Goal: Navigation & Orientation: Understand site structure

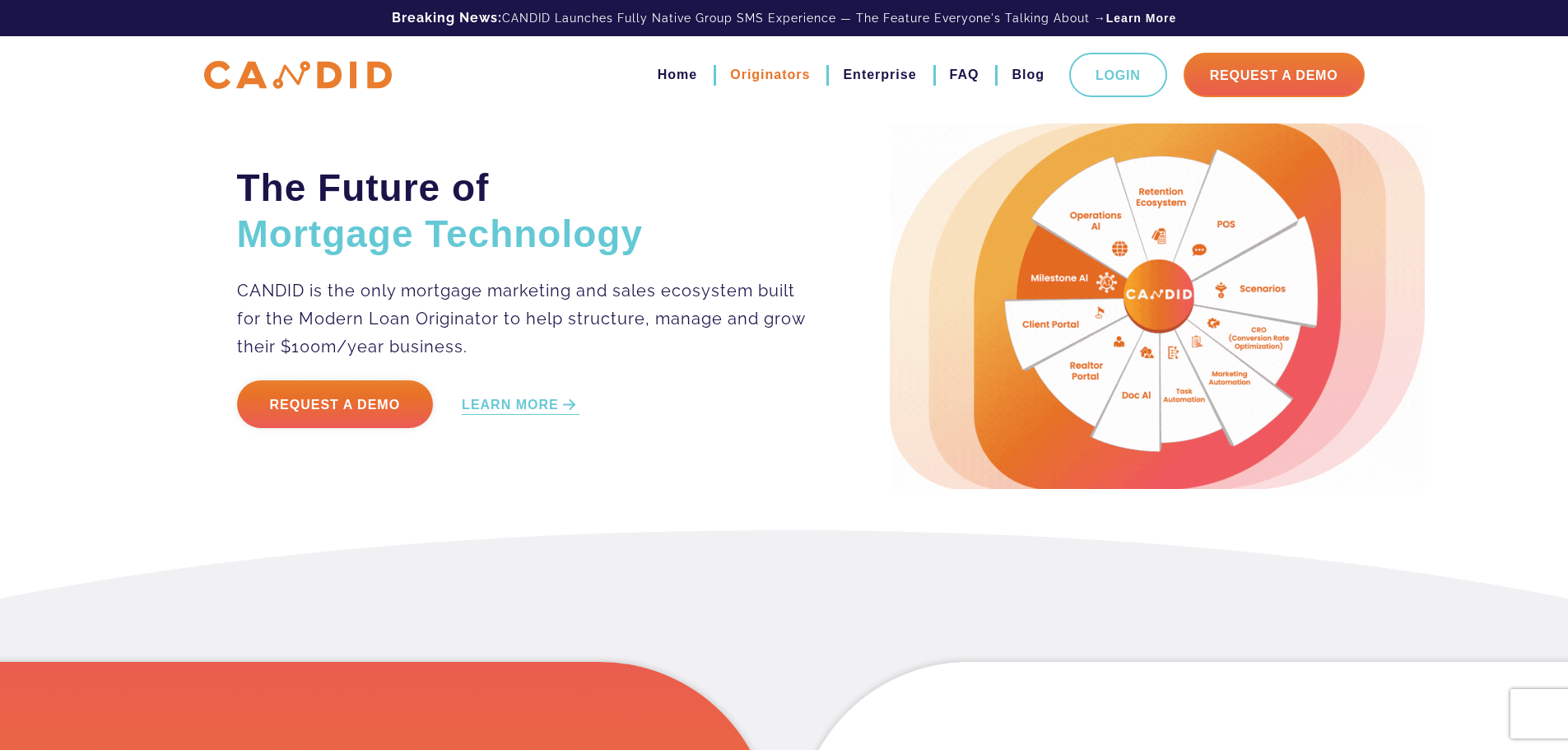
click at [766, 75] on link "Originators" at bounding box center [770, 75] width 80 height 28
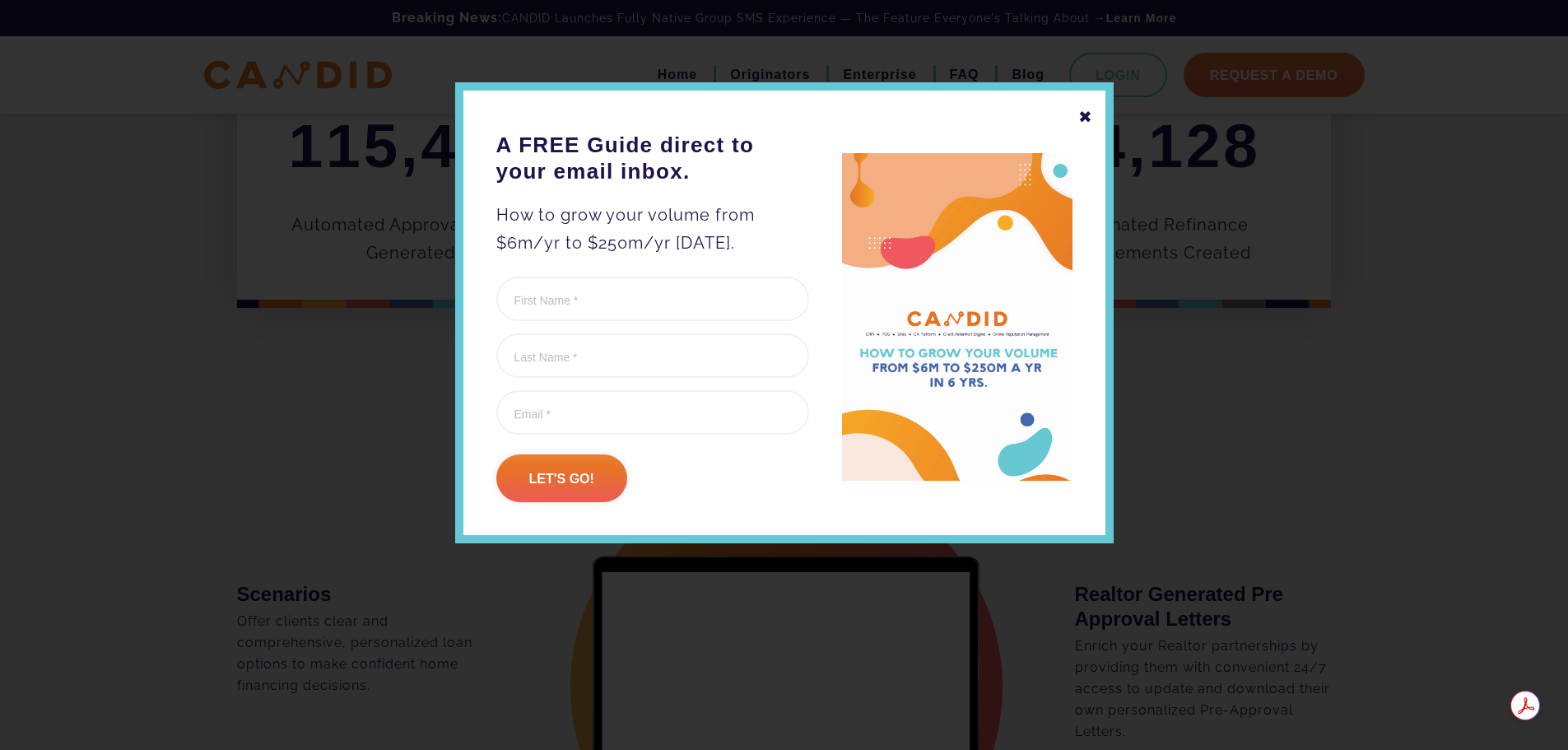
click at [1083, 119] on div "✖" at bounding box center [1086, 117] width 15 height 28
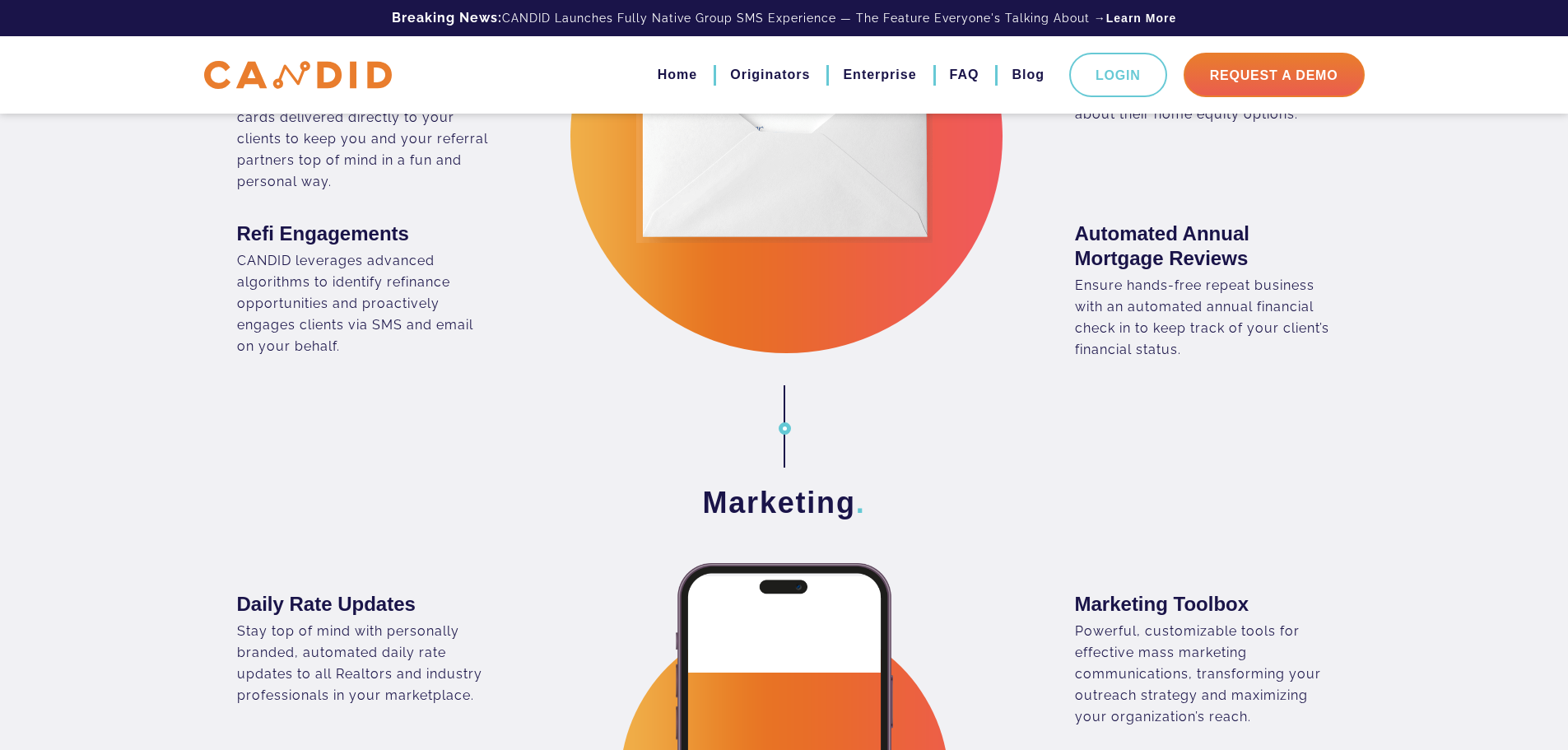
scroll to position [3082, 0]
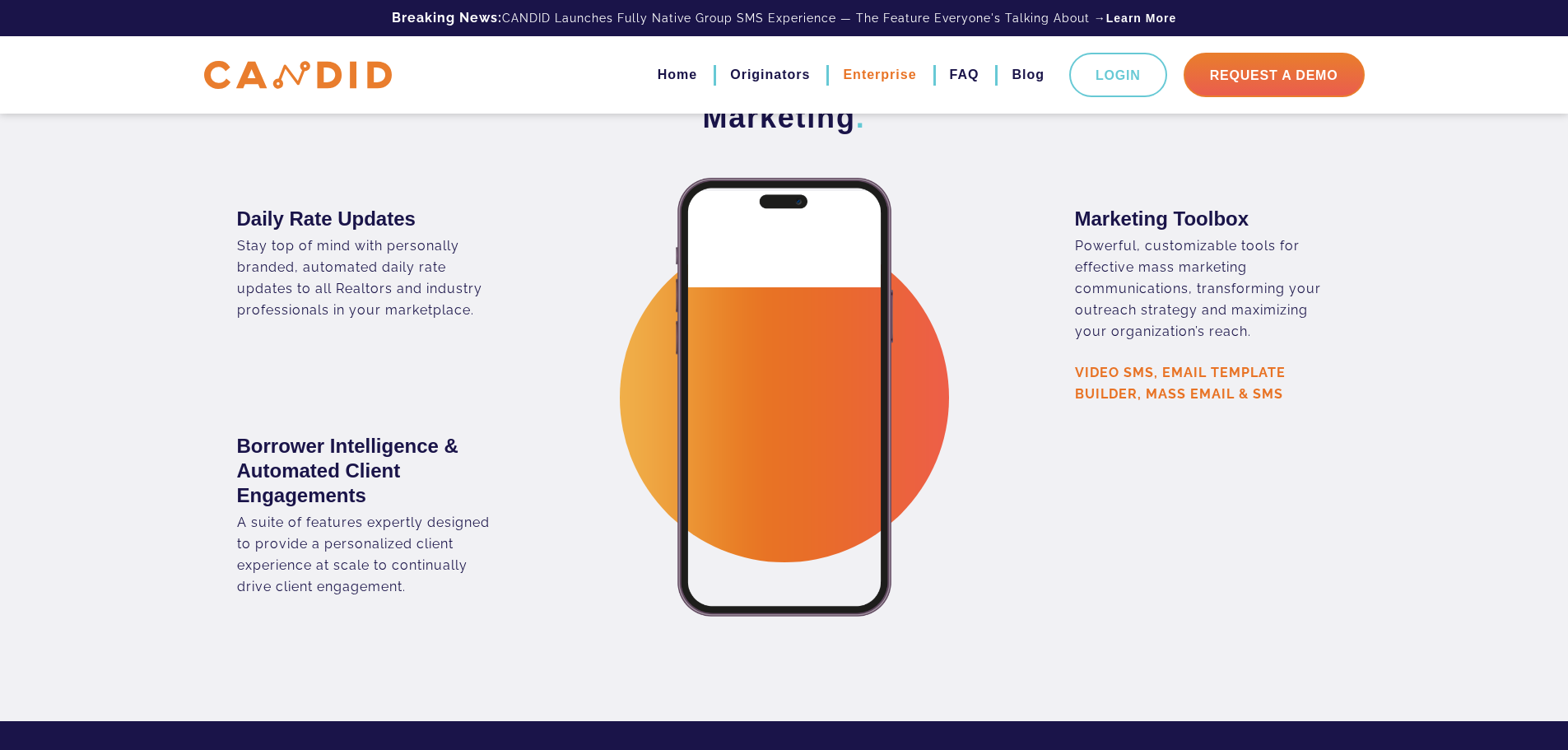
click at [874, 68] on link "Enterprise" at bounding box center [879, 75] width 74 height 28
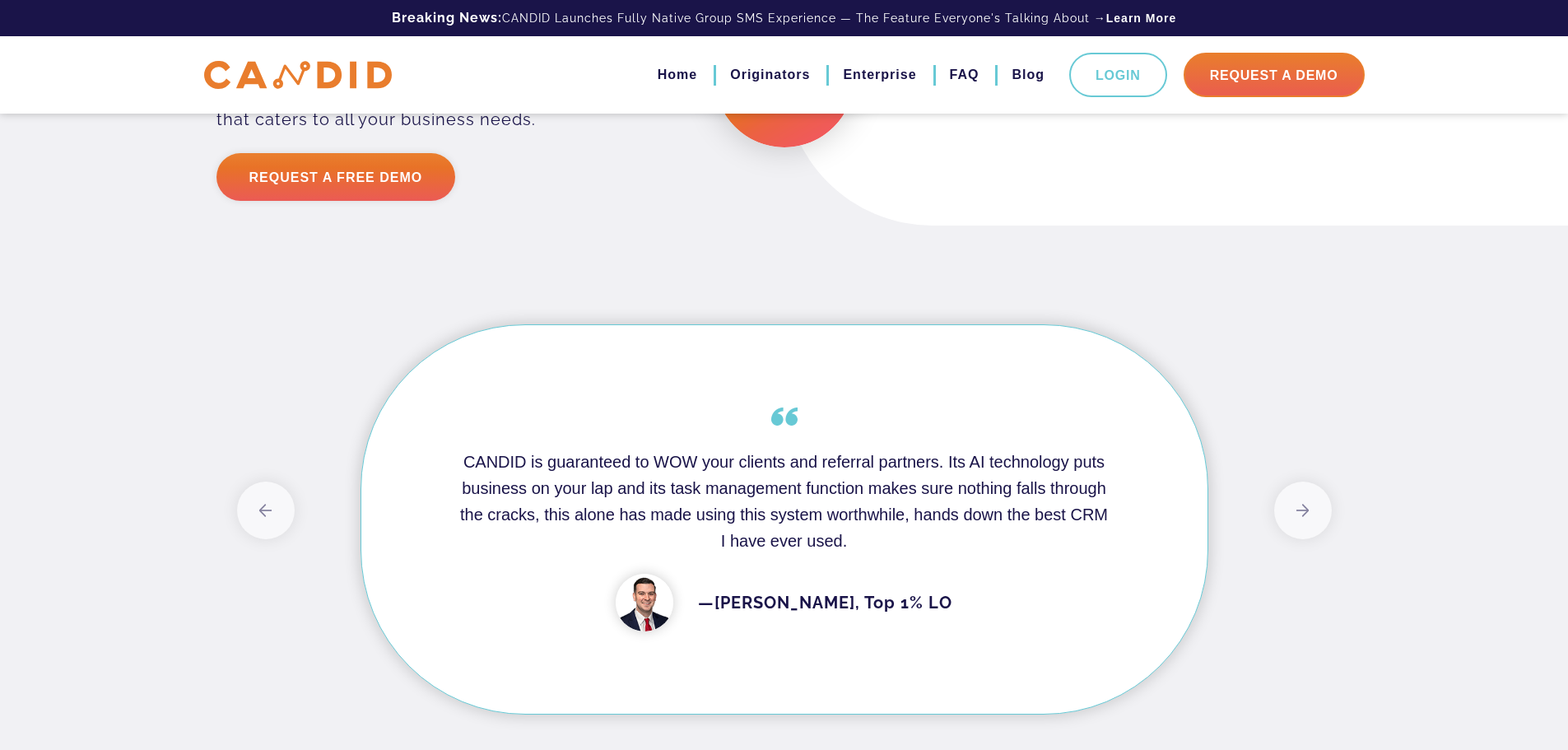
scroll to position [3211, 0]
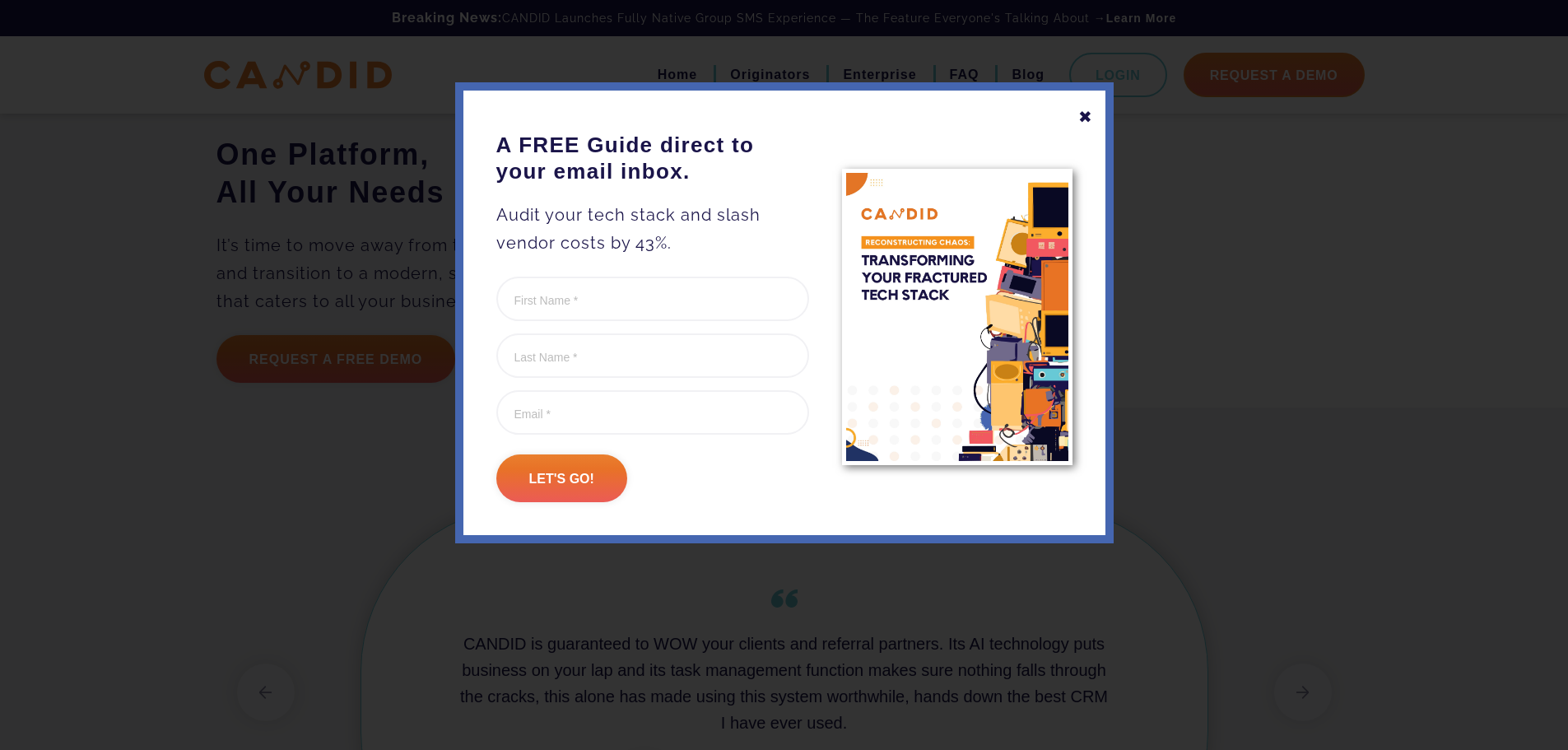
click at [1081, 122] on div "✖" at bounding box center [1086, 117] width 15 height 28
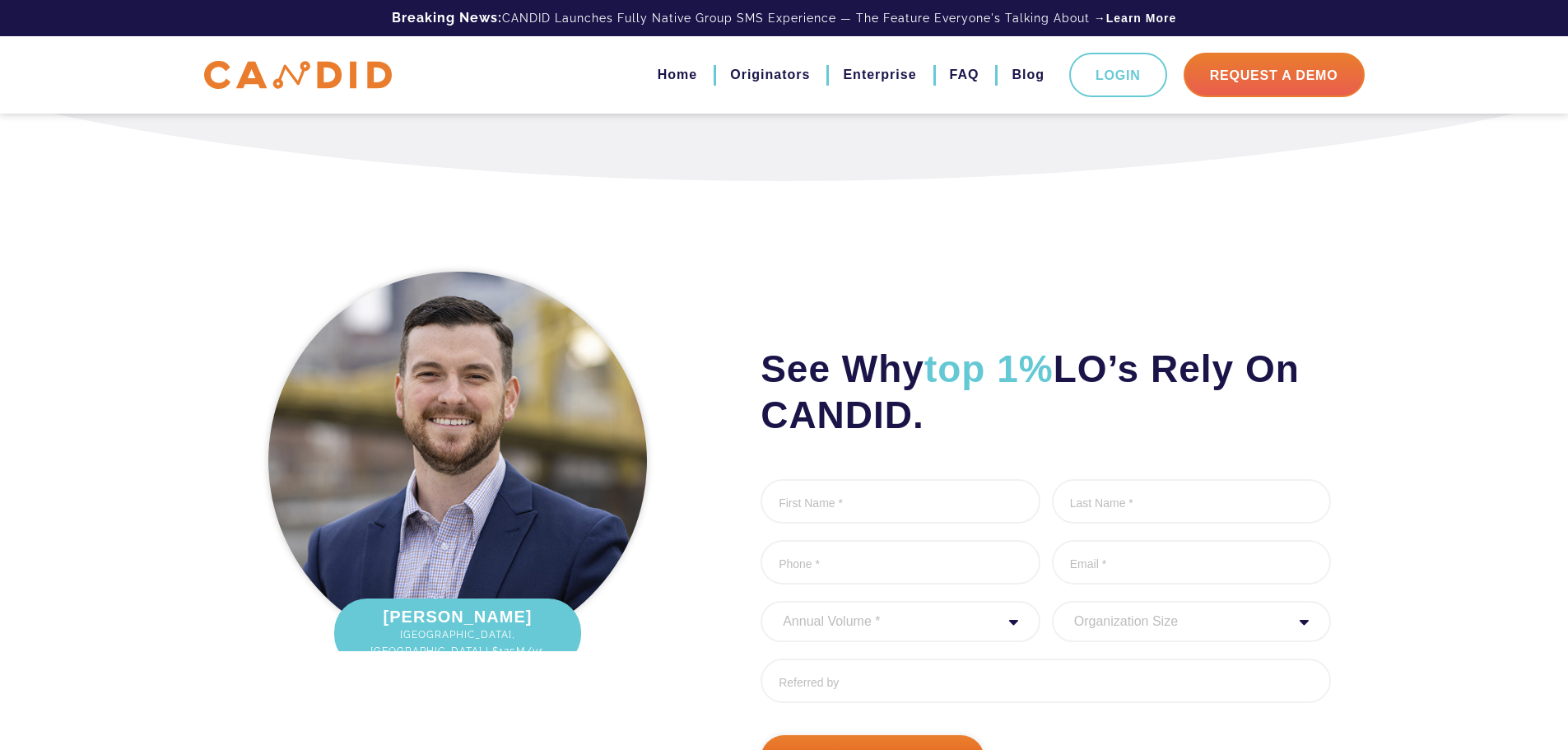
scroll to position [4080, 0]
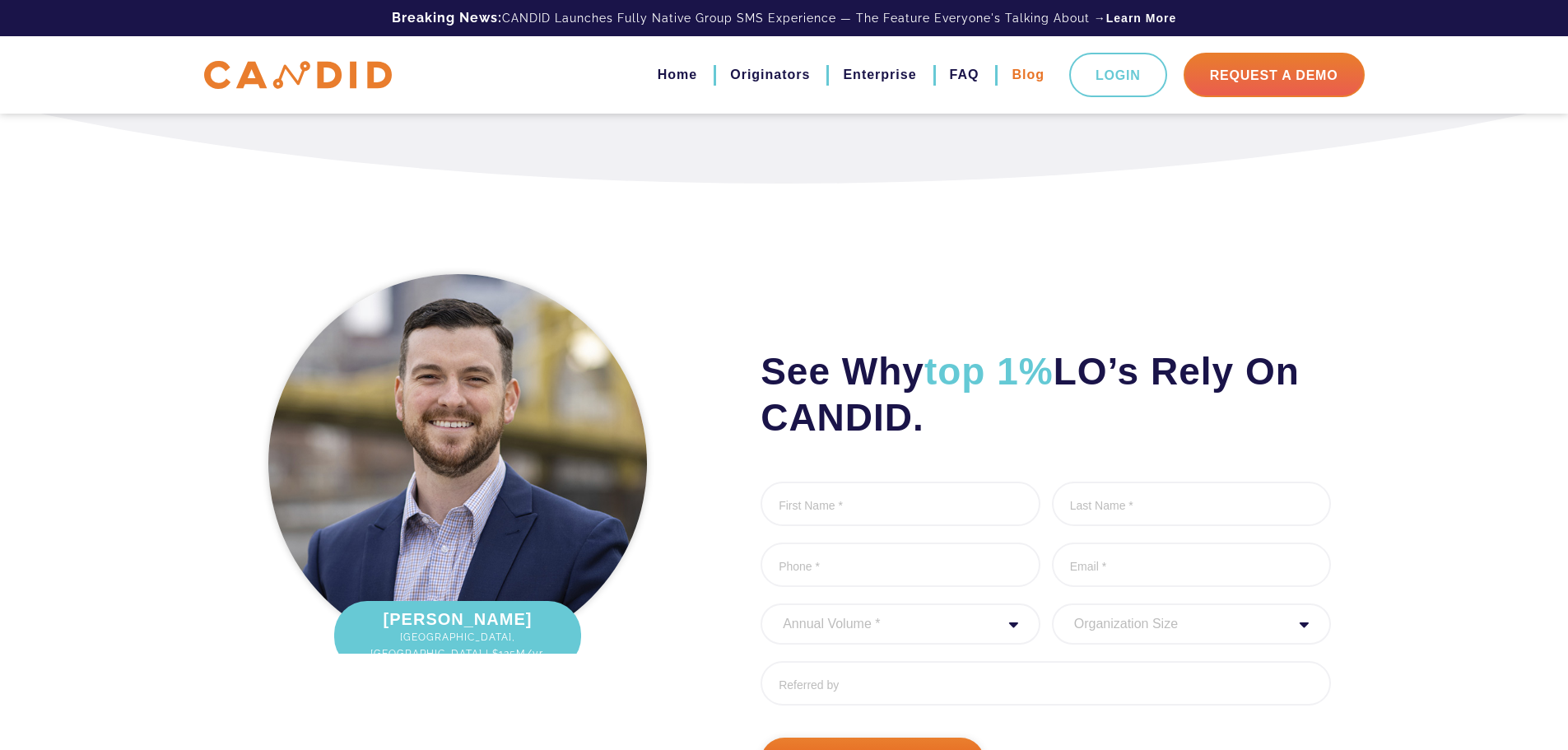
click at [1029, 73] on link "Blog" at bounding box center [1028, 75] width 33 height 28
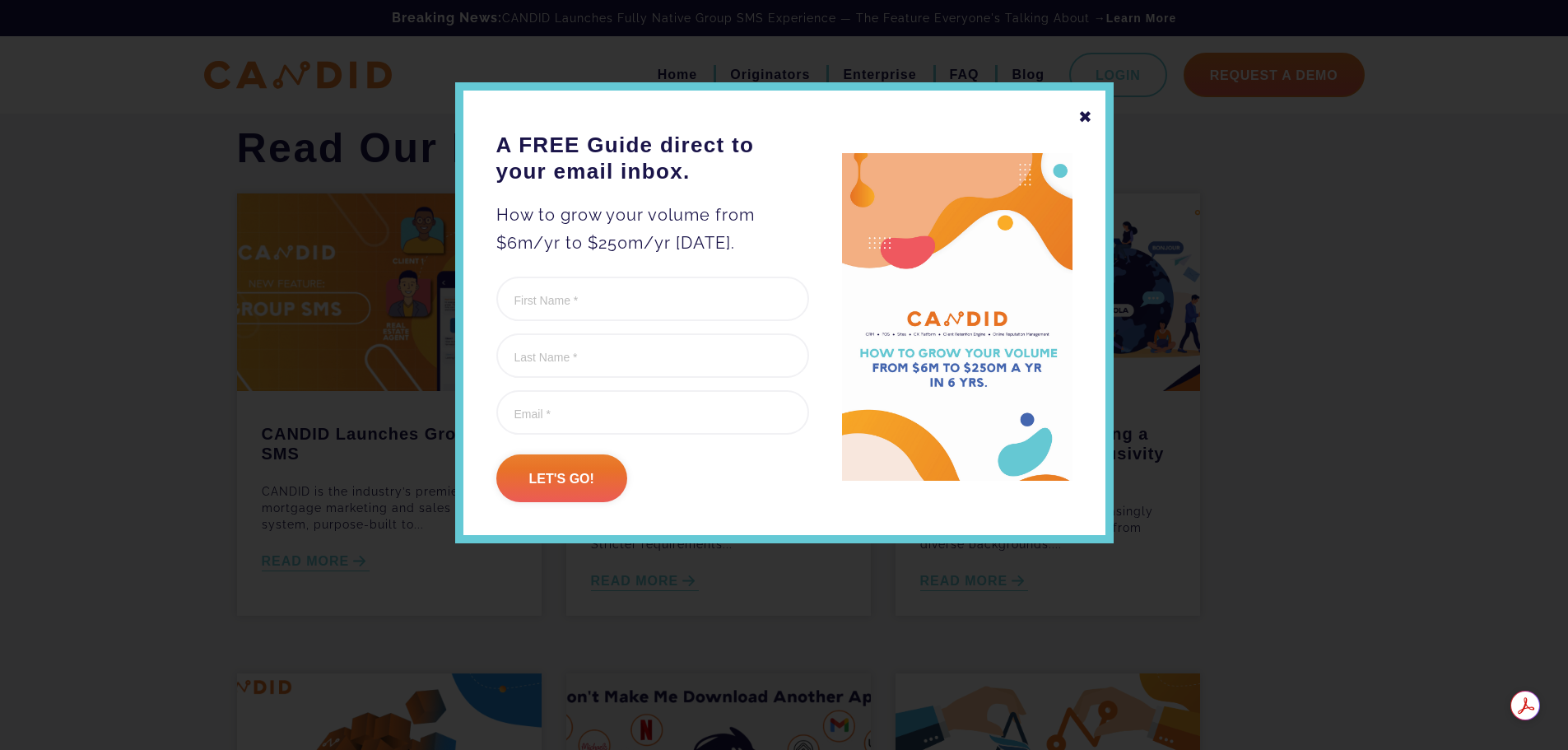
click at [1085, 115] on div "✖" at bounding box center [1086, 117] width 15 height 28
